Goal: Navigation & Orientation: Find specific page/section

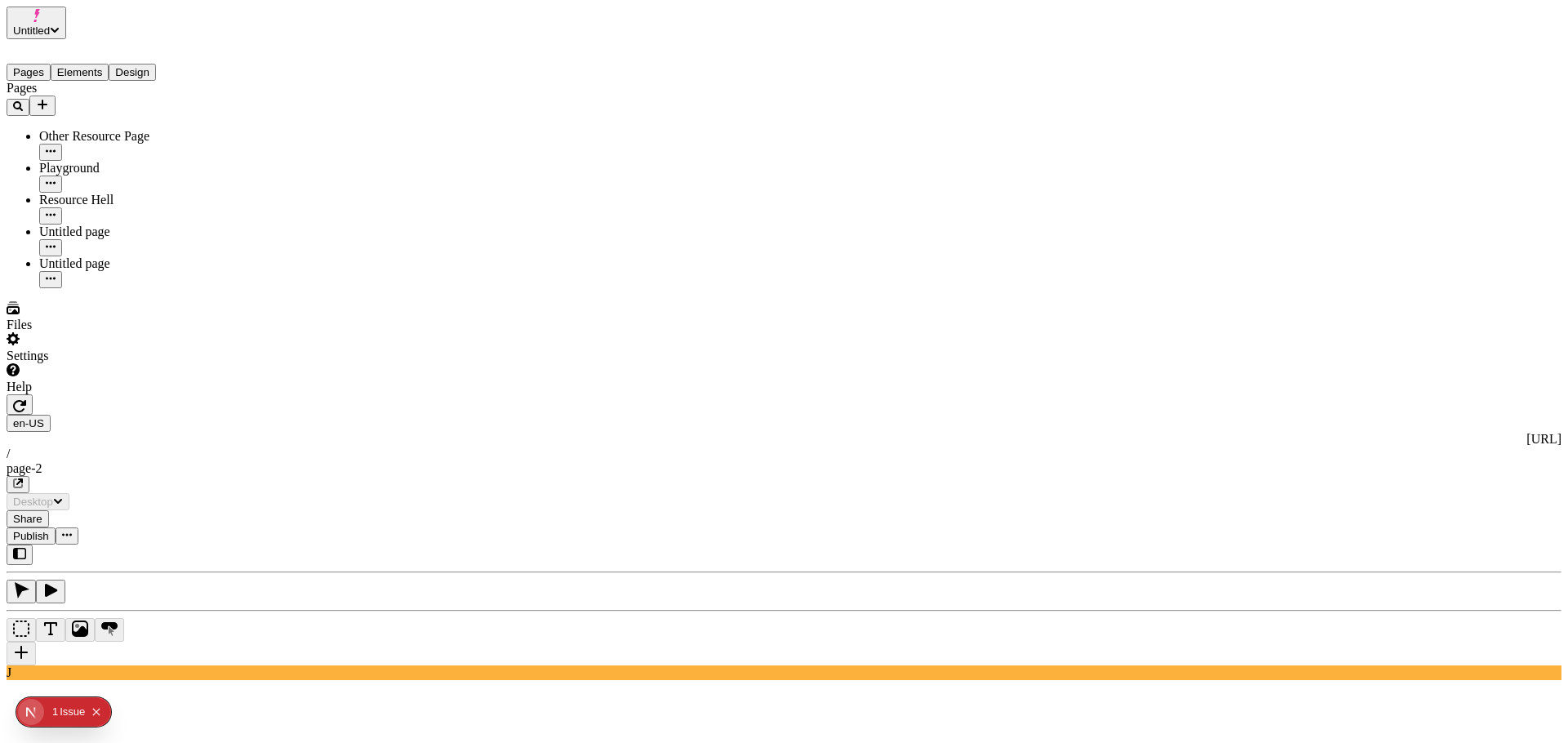
click at [142, 364] on div "Settings" at bounding box center [105, 348] width 196 height 31
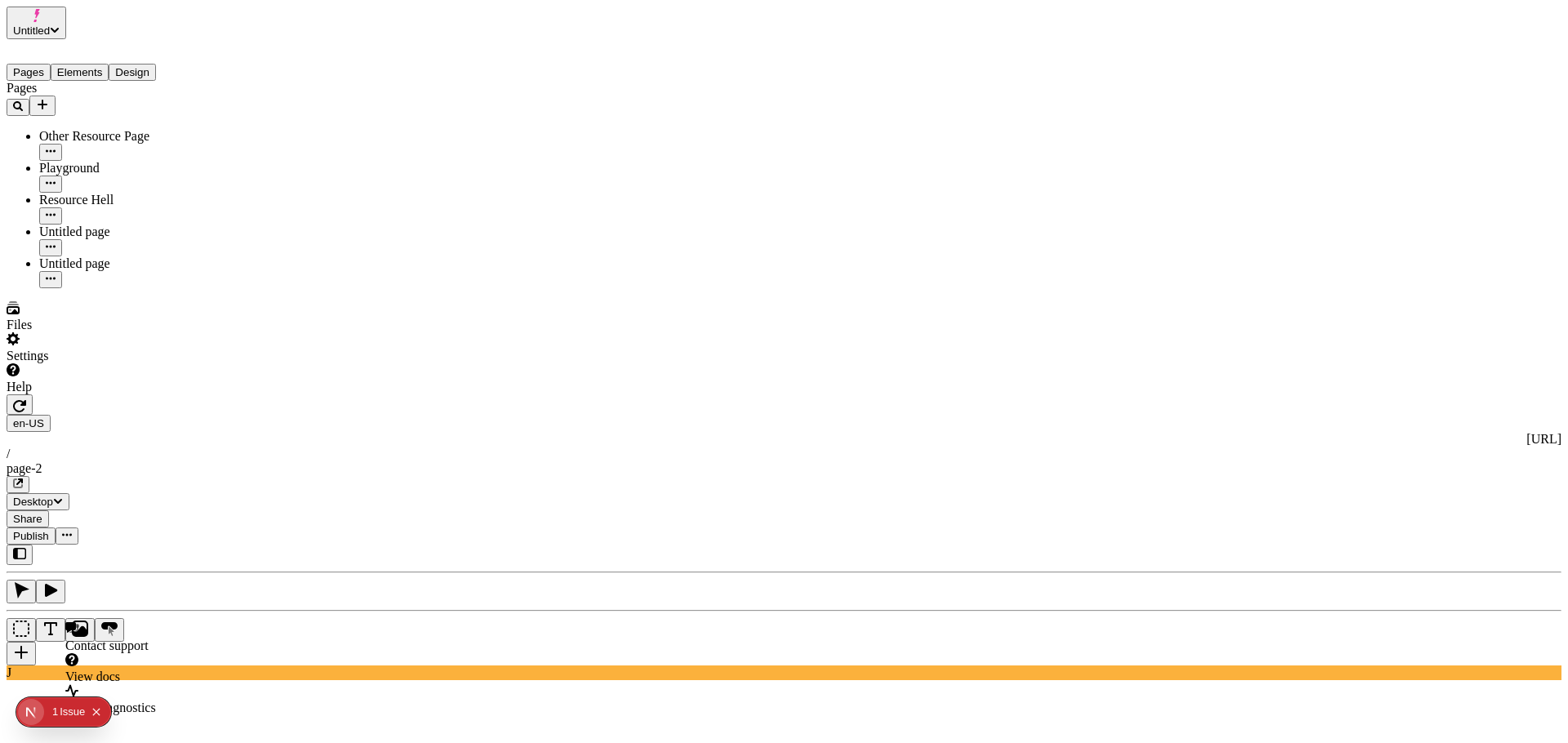
click at [146, 394] on div "Help" at bounding box center [105, 379] width 196 height 31
click at [25, 394] on div "Files Settings Help" at bounding box center [105, 347] width 196 height 93
click at [146, 364] on div "Settings" at bounding box center [105, 348] width 196 height 31
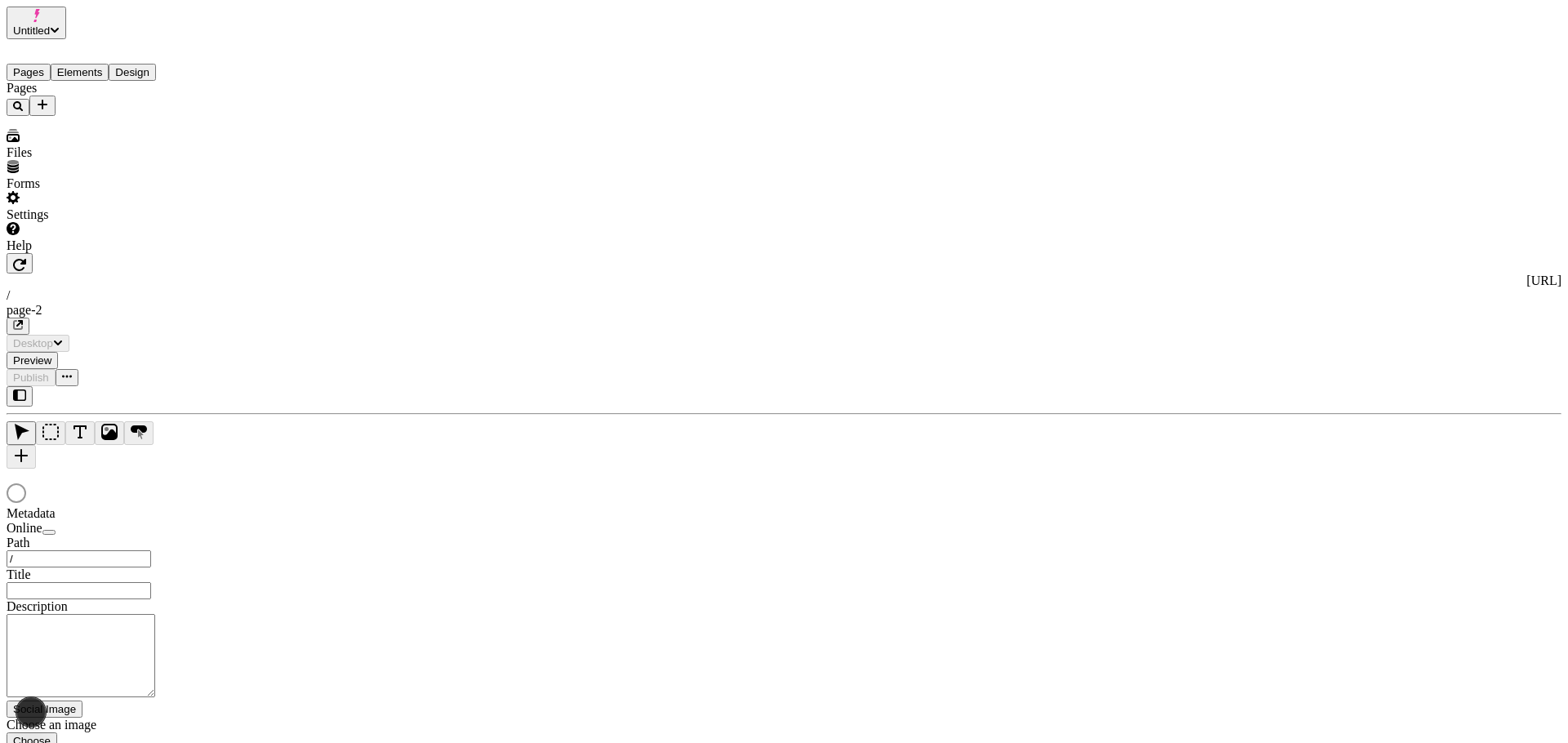
type input "/page-2"
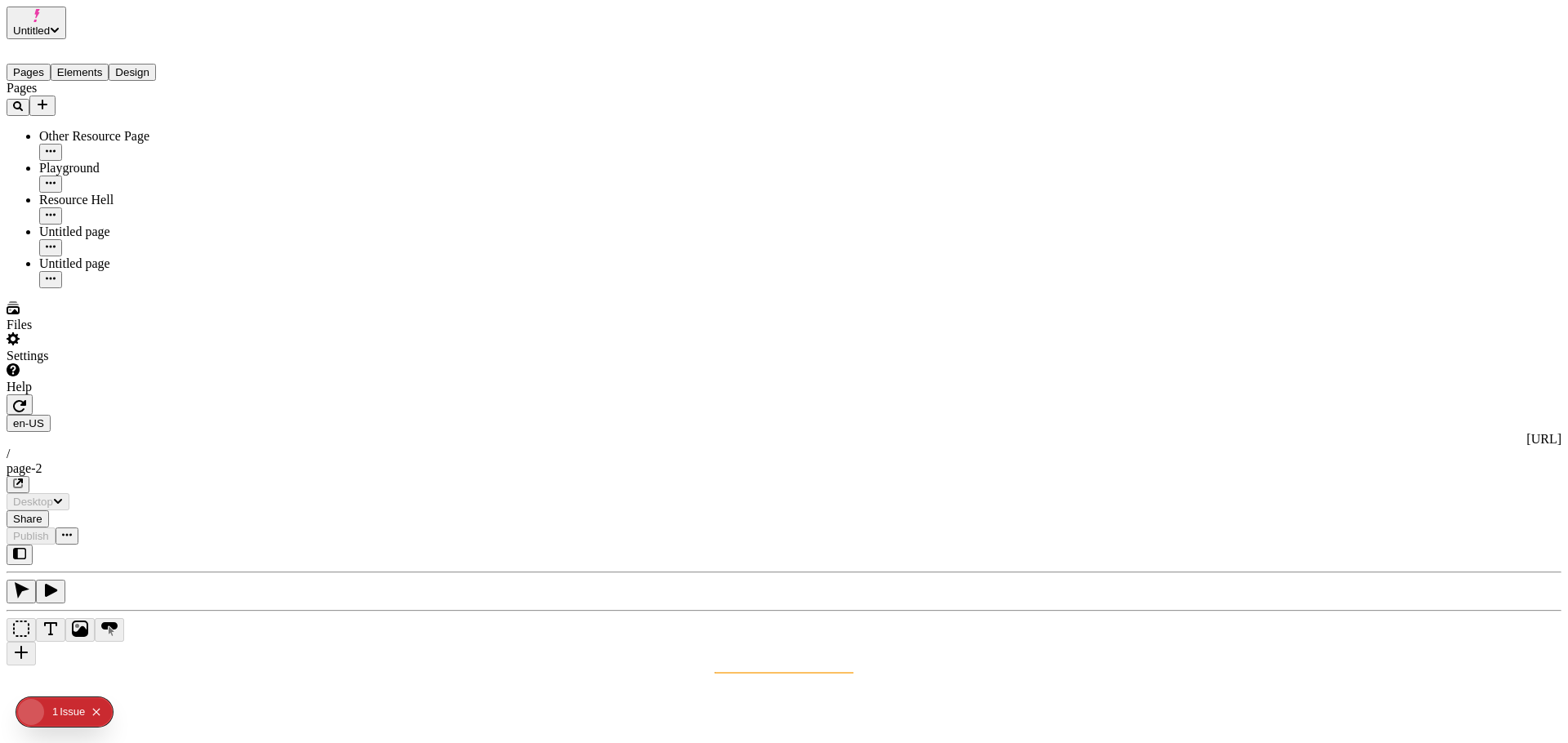
type input "/page-2"
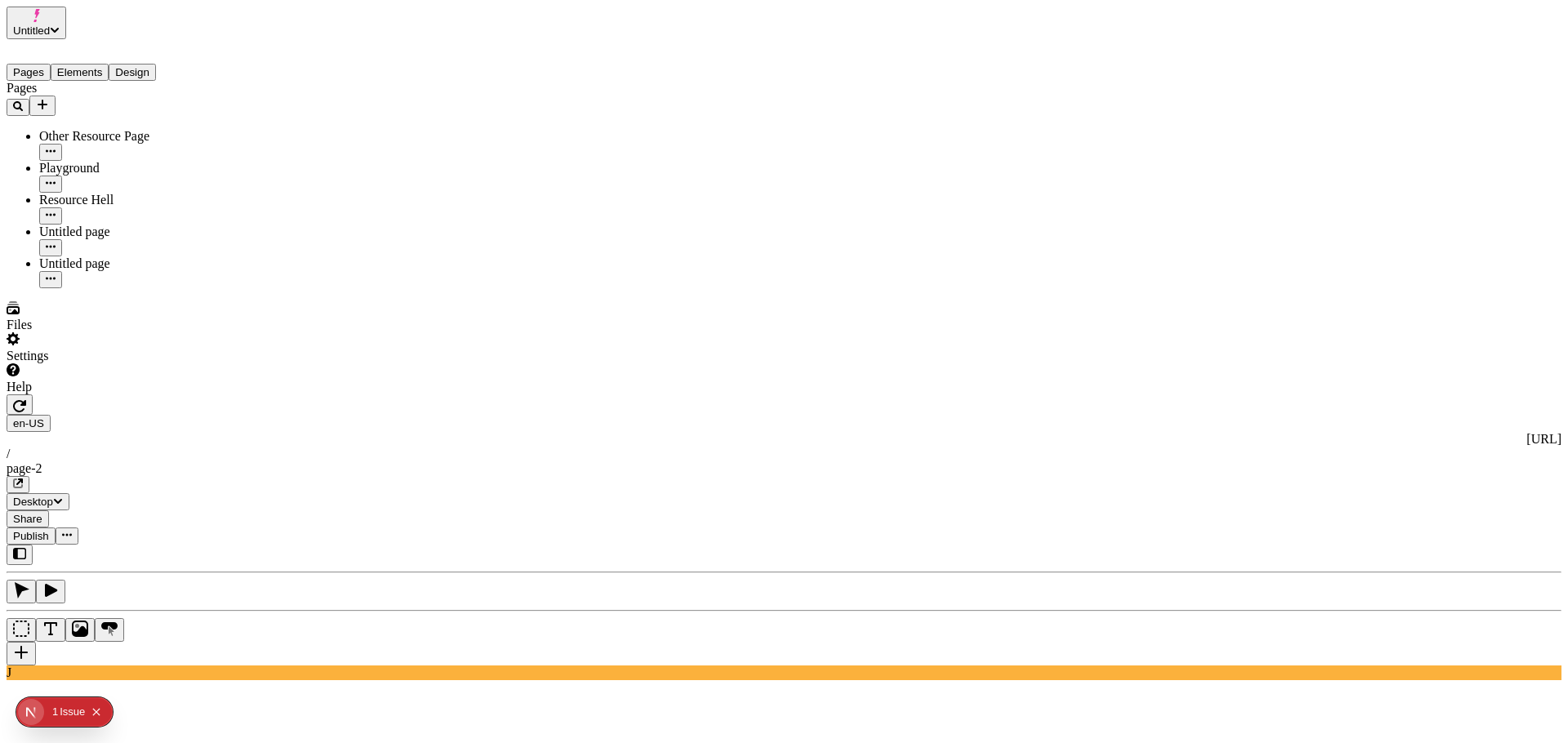
click at [144, 364] on div "Settings" at bounding box center [105, 348] width 196 height 31
